Goal: Information Seeking & Learning: Learn about a topic

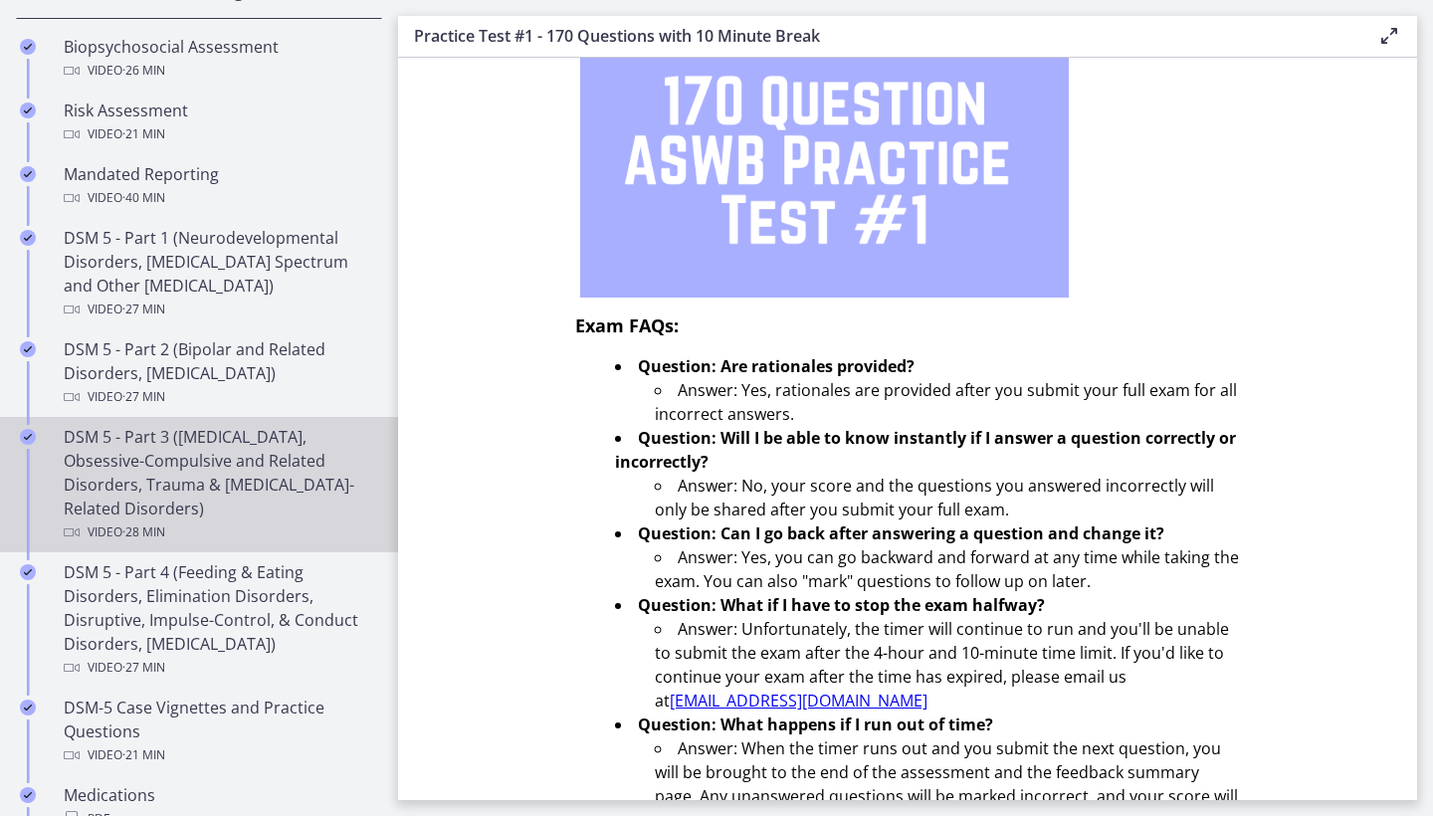
scroll to position [740, 0]
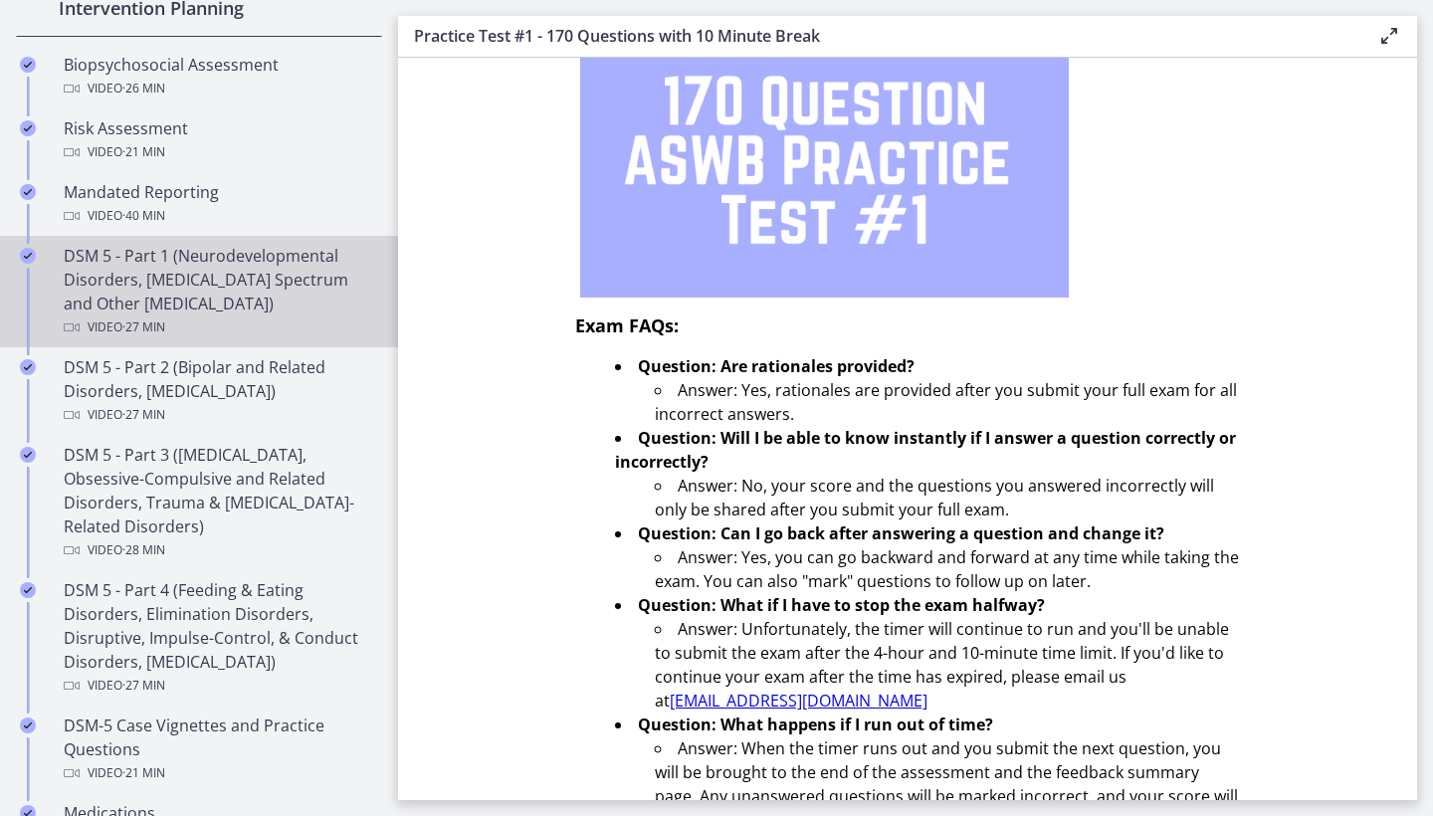
click at [212, 279] on div "DSM 5 - Part 1 (Neurodevelopmental Disorders, [MEDICAL_DATA] Spectrum and Other…" at bounding box center [219, 292] width 310 height 96
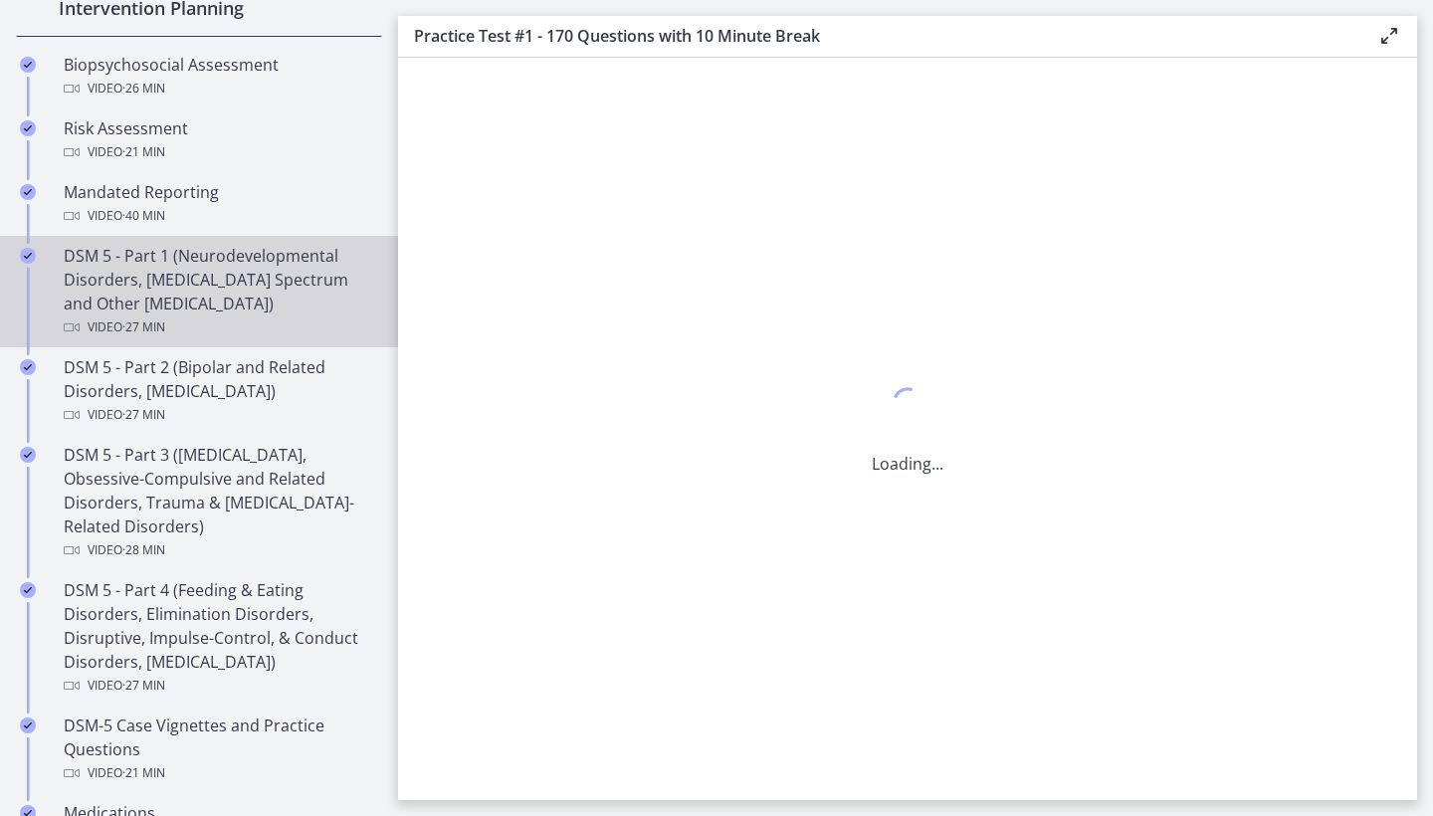
scroll to position [0, 0]
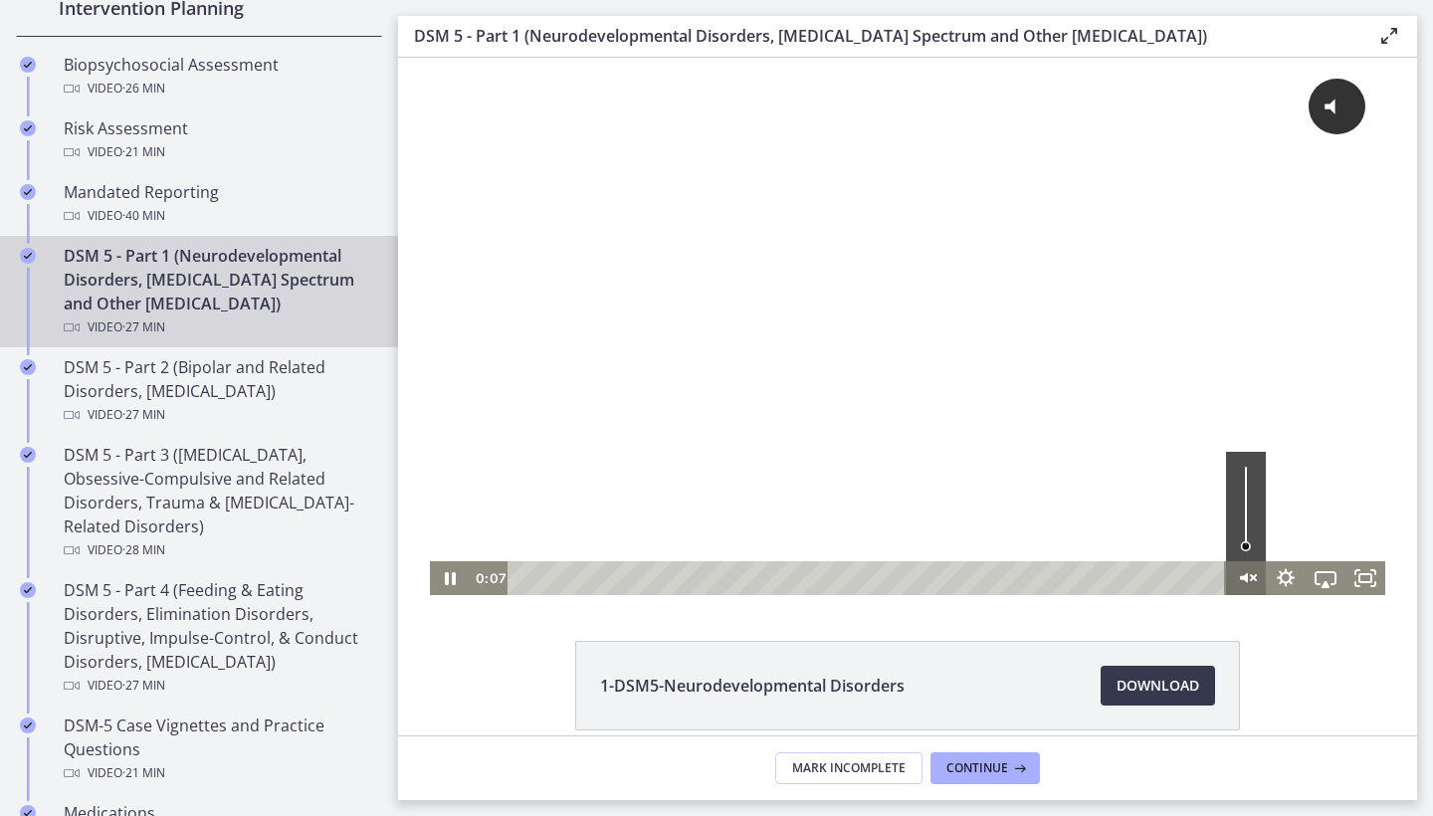
click at [1255, 573] on icon "Unmute" at bounding box center [1246, 578] width 40 height 34
drag, startPoint x: 1245, startPoint y: 529, endPoint x: 1248, endPoint y: 513, distance: 16.2
click at [1248, 513] on div "Volume" at bounding box center [1245, 513] width 15 height 15
click at [450, 581] on icon "Play Video" at bounding box center [451, 578] width 10 height 14
click at [450, 579] on icon "Pause" at bounding box center [450, 578] width 40 height 34
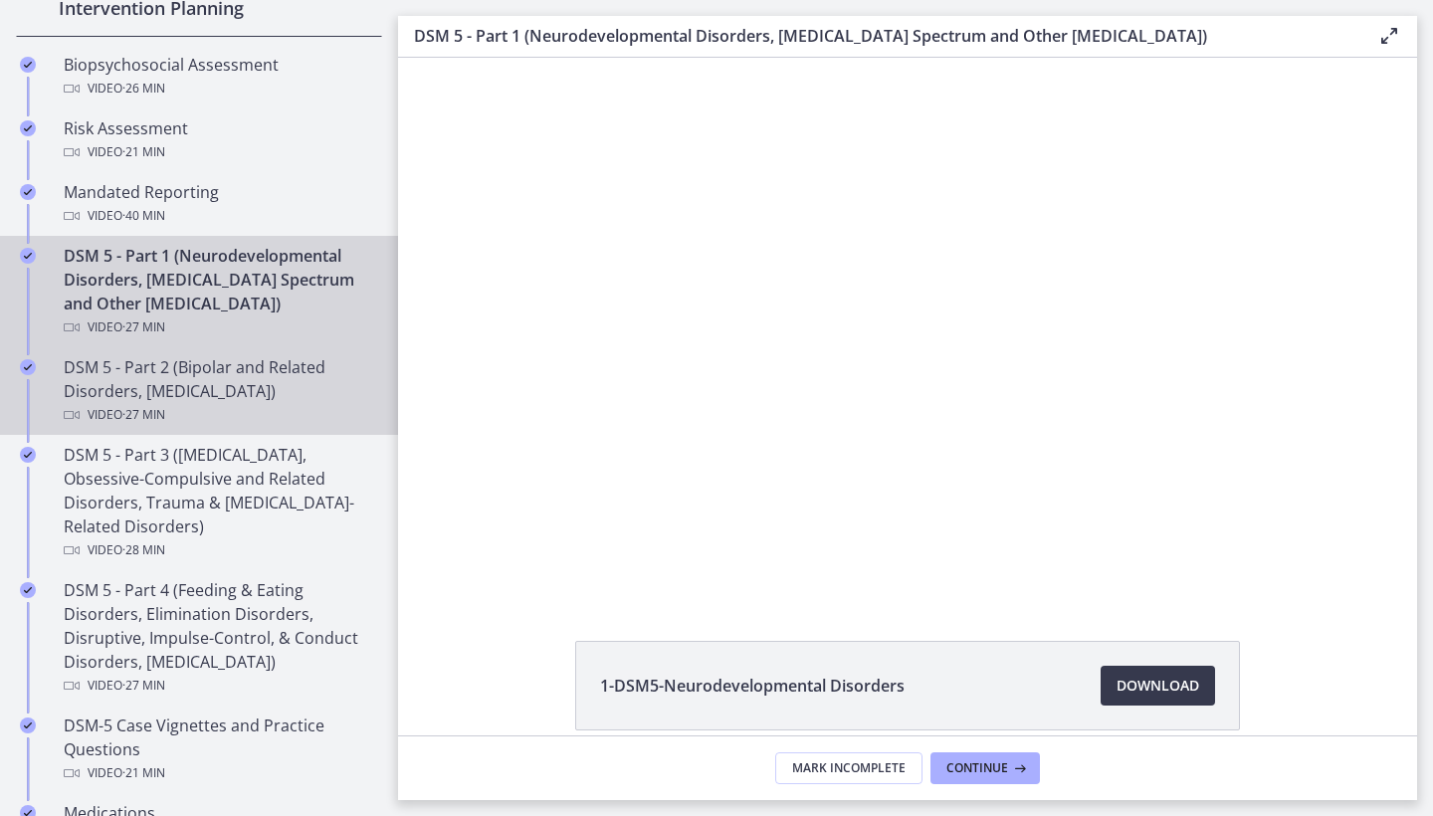
click at [306, 384] on div "DSM 5 - Part 2 (Bipolar and Related Disorders, [MEDICAL_DATA]) Video · 27 min" at bounding box center [219, 391] width 310 height 72
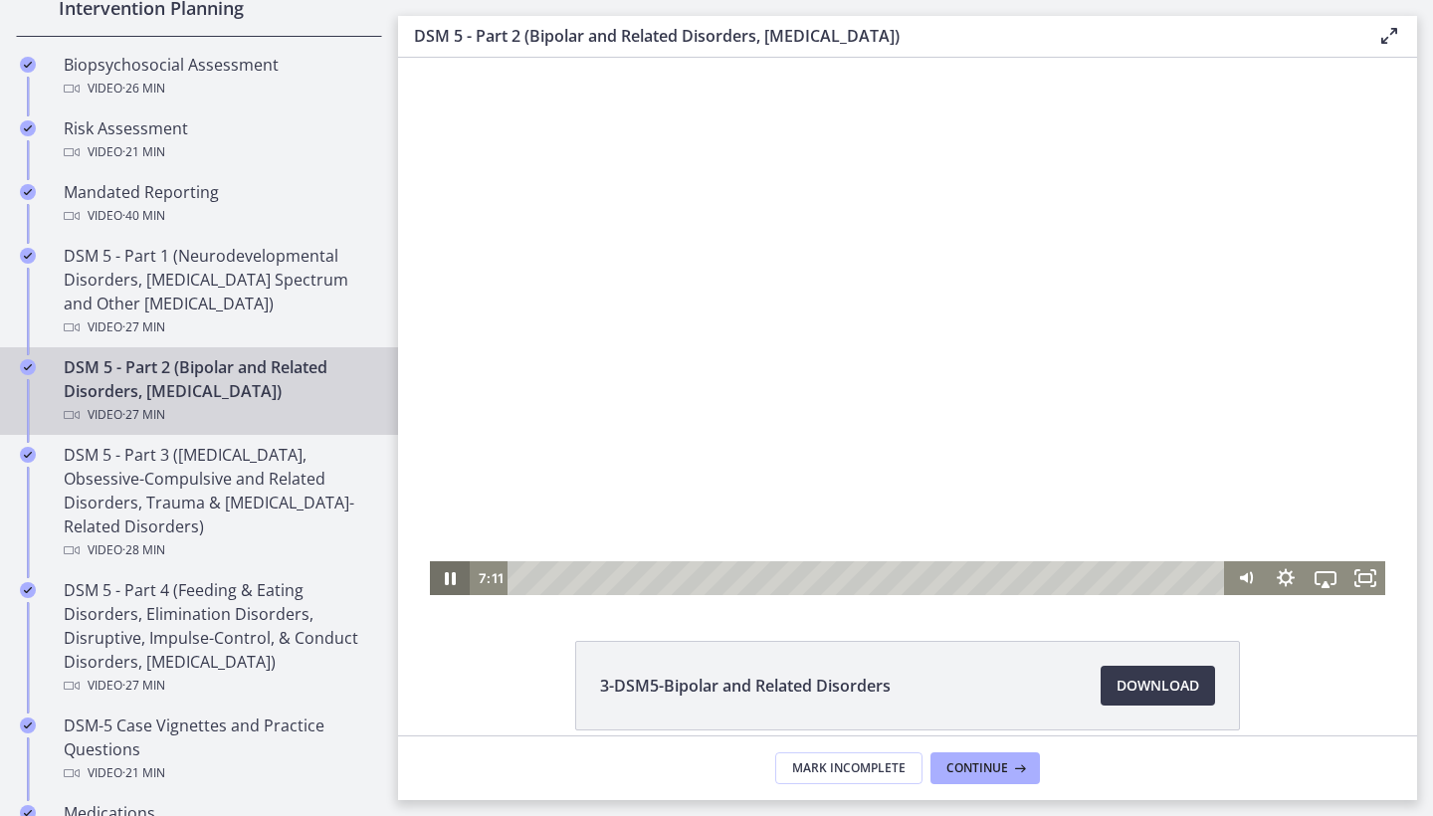
click at [454, 583] on icon "Pause" at bounding box center [450, 578] width 11 height 13
